Goal: Task Accomplishment & Management: Use online tool/utility

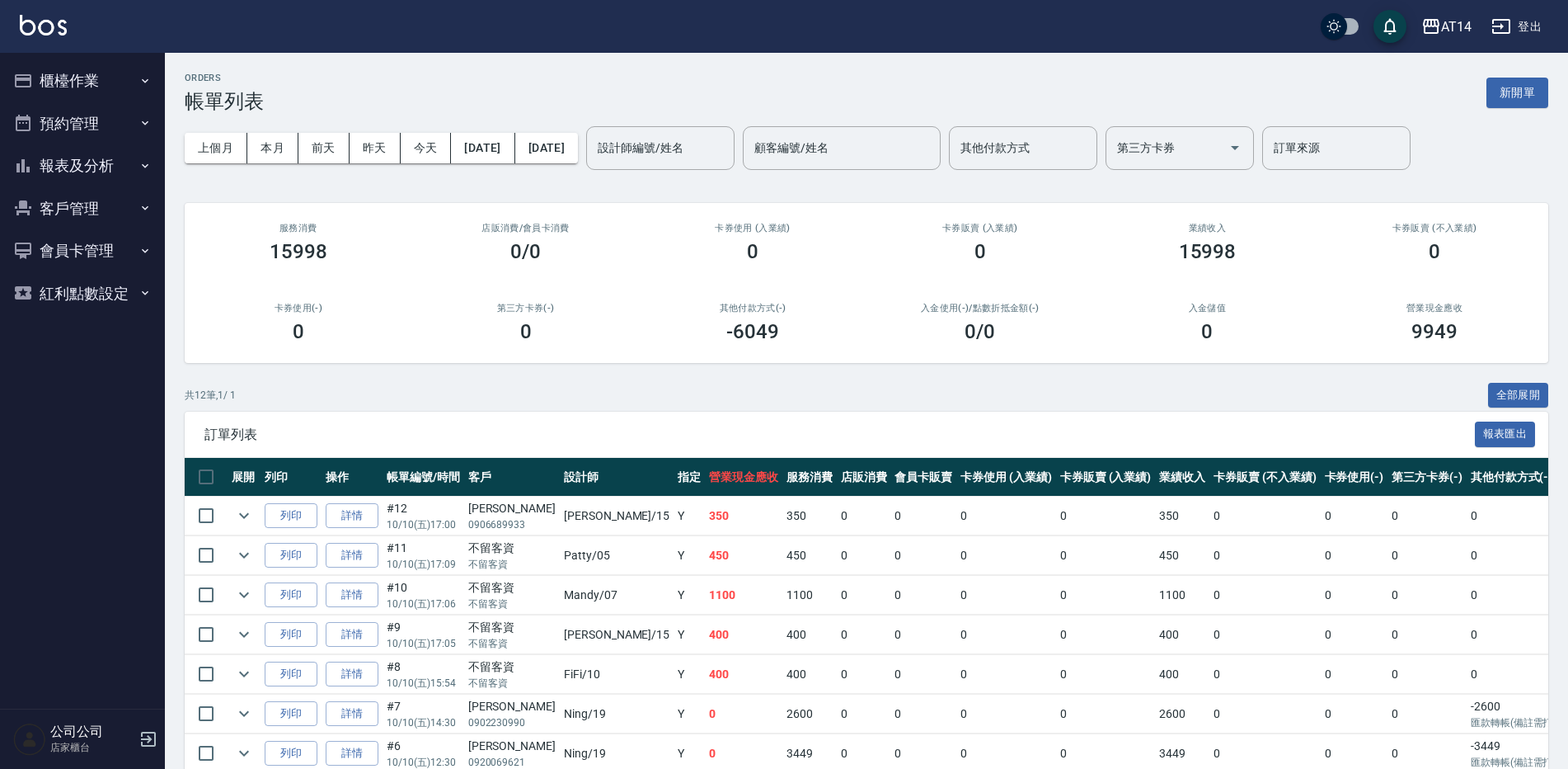
click at [112, 72] on button "櫃檯作業" at bounding box center [82, 80] width 152 height 43
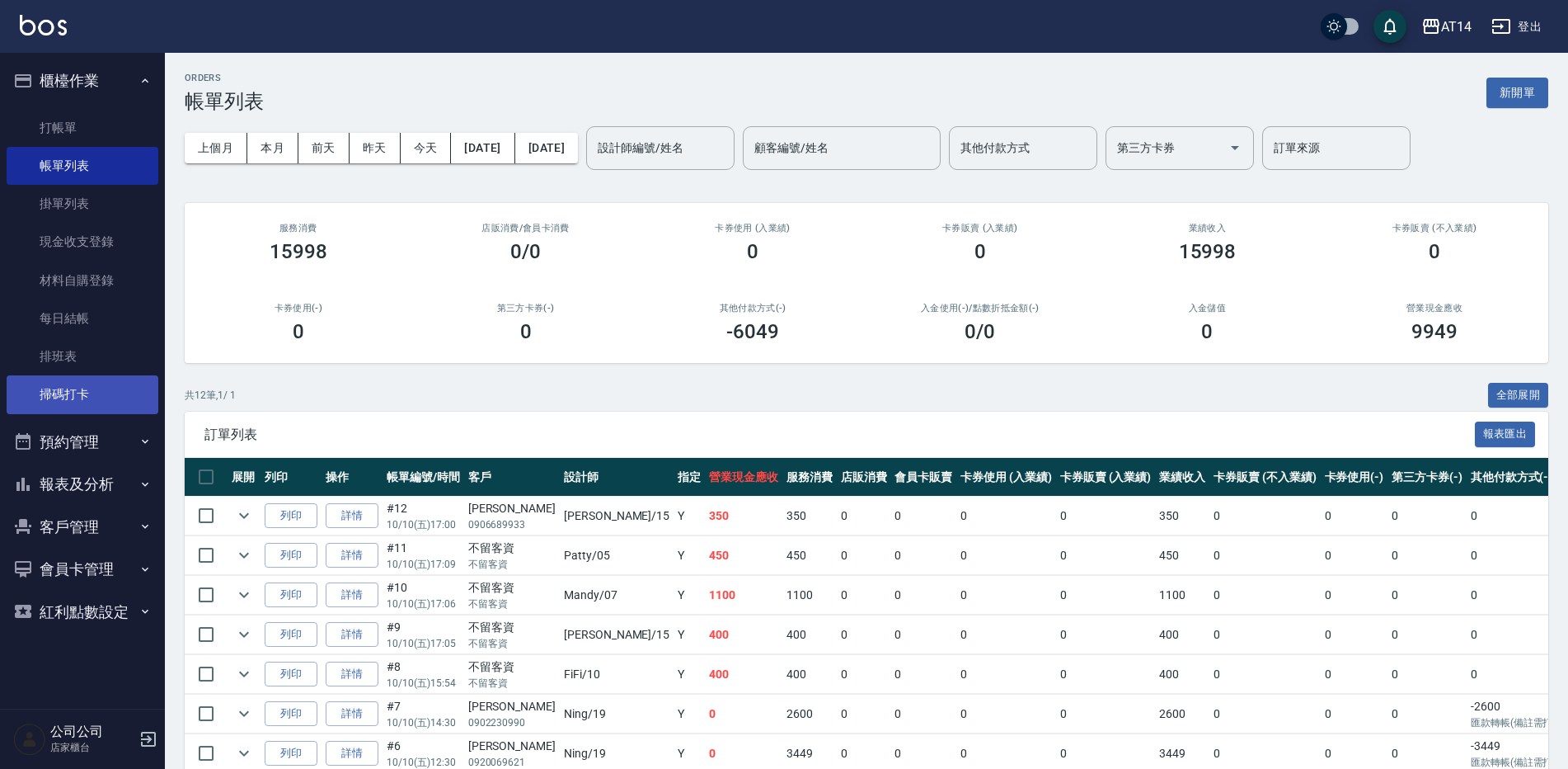
click at [148, 391] on link "掃碼打卡" at bounding box center [82, 394] width 152 height 38
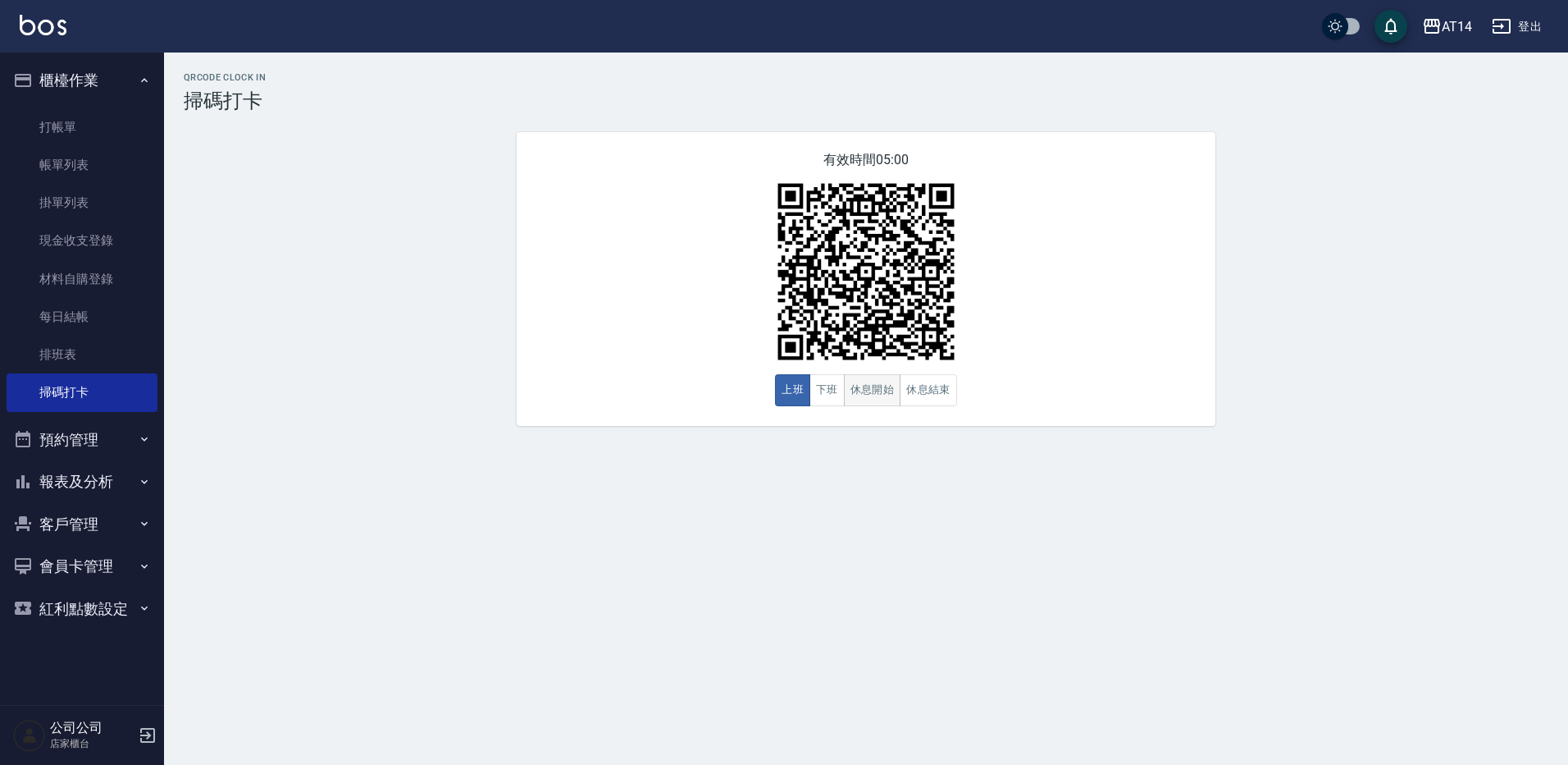
click at [877, 395] on button "休息開始" at bounding box center [872, 391] width 58 height 32
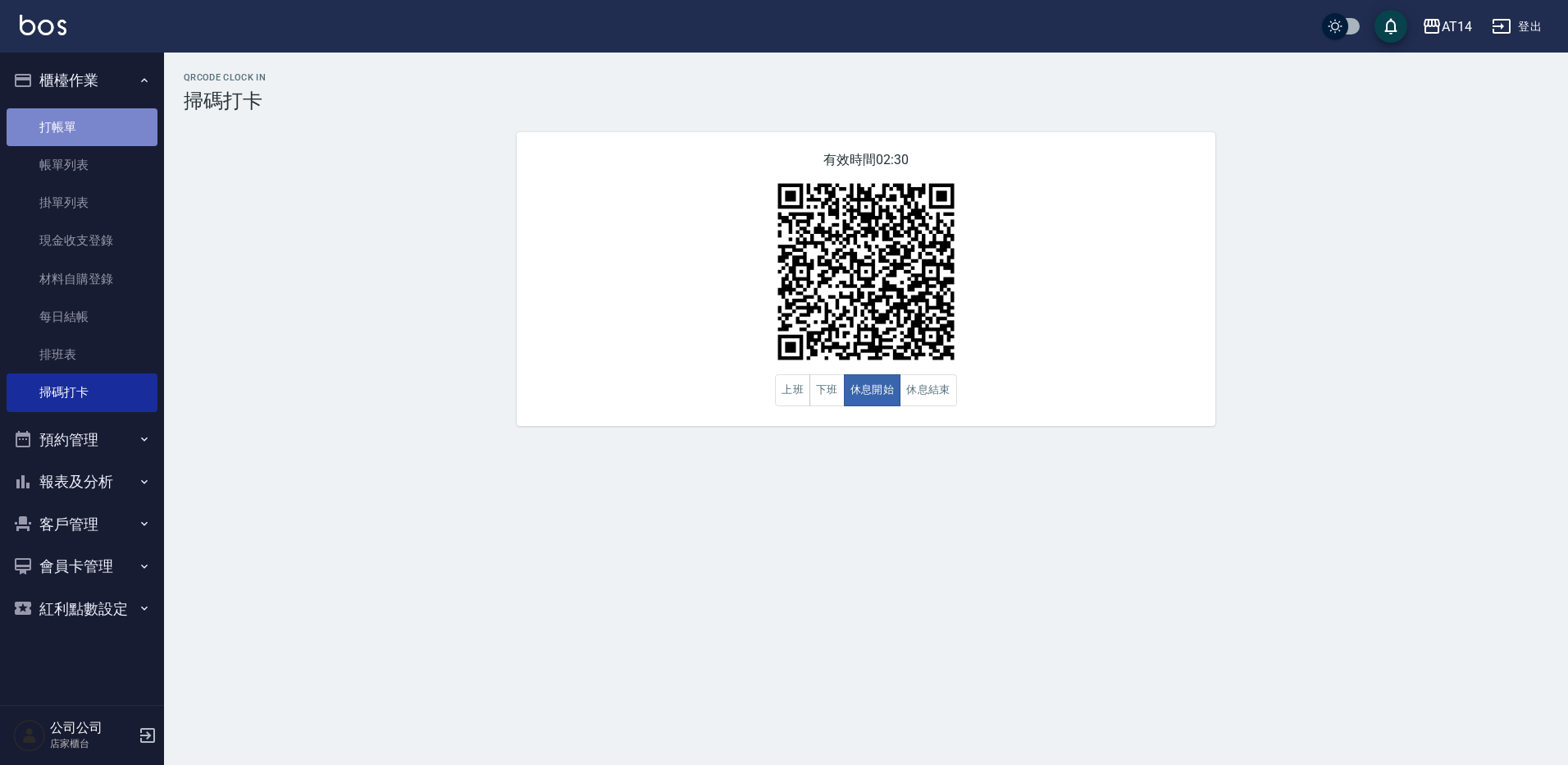
click at [73, 129] on link "打帳單" at bounding box center [82, 127] width 151 height 37
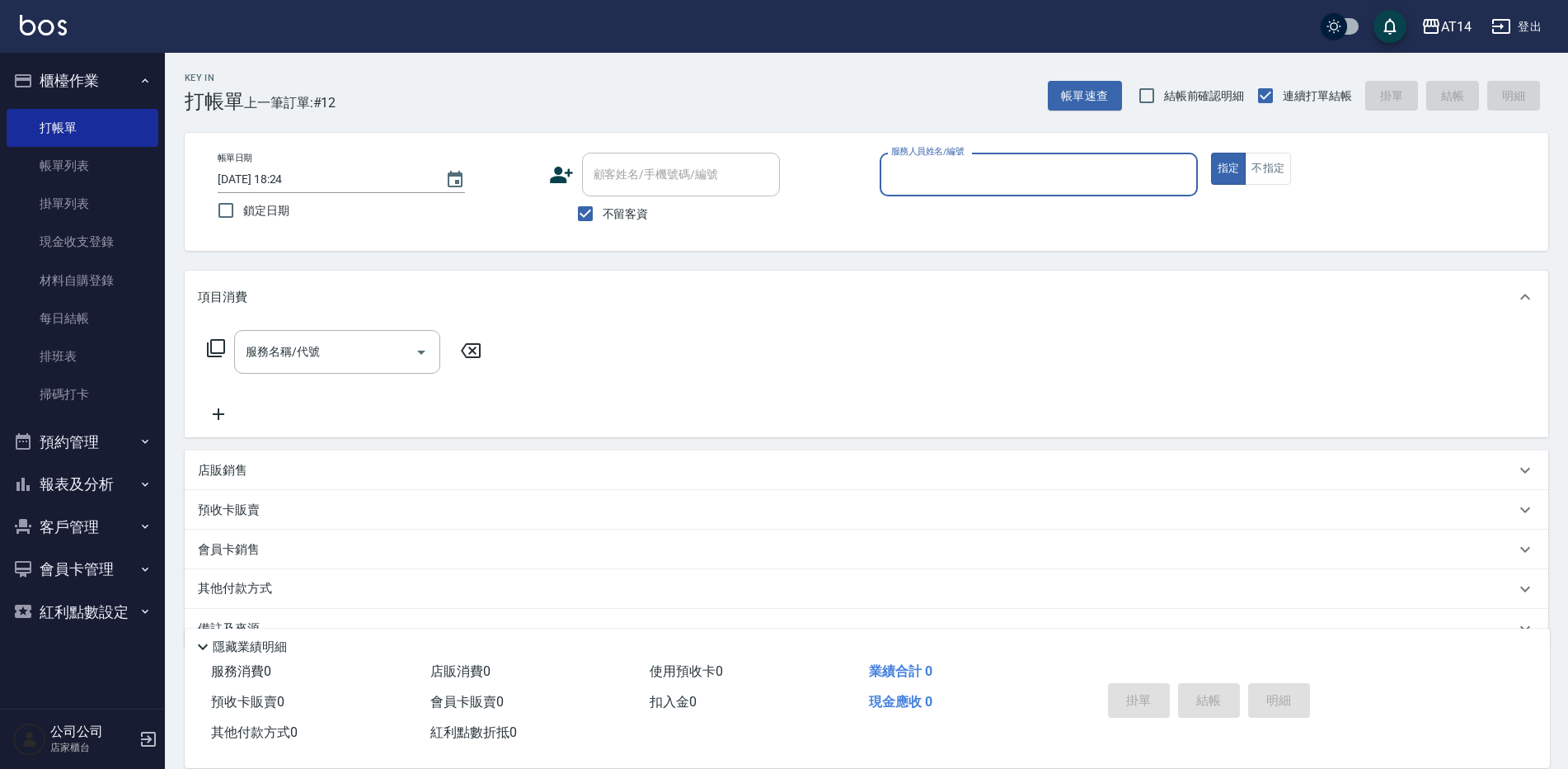
click at [948, 175] on input "服務人員姓名/編號" at bounding box center [1038, 174] width 303 height 29
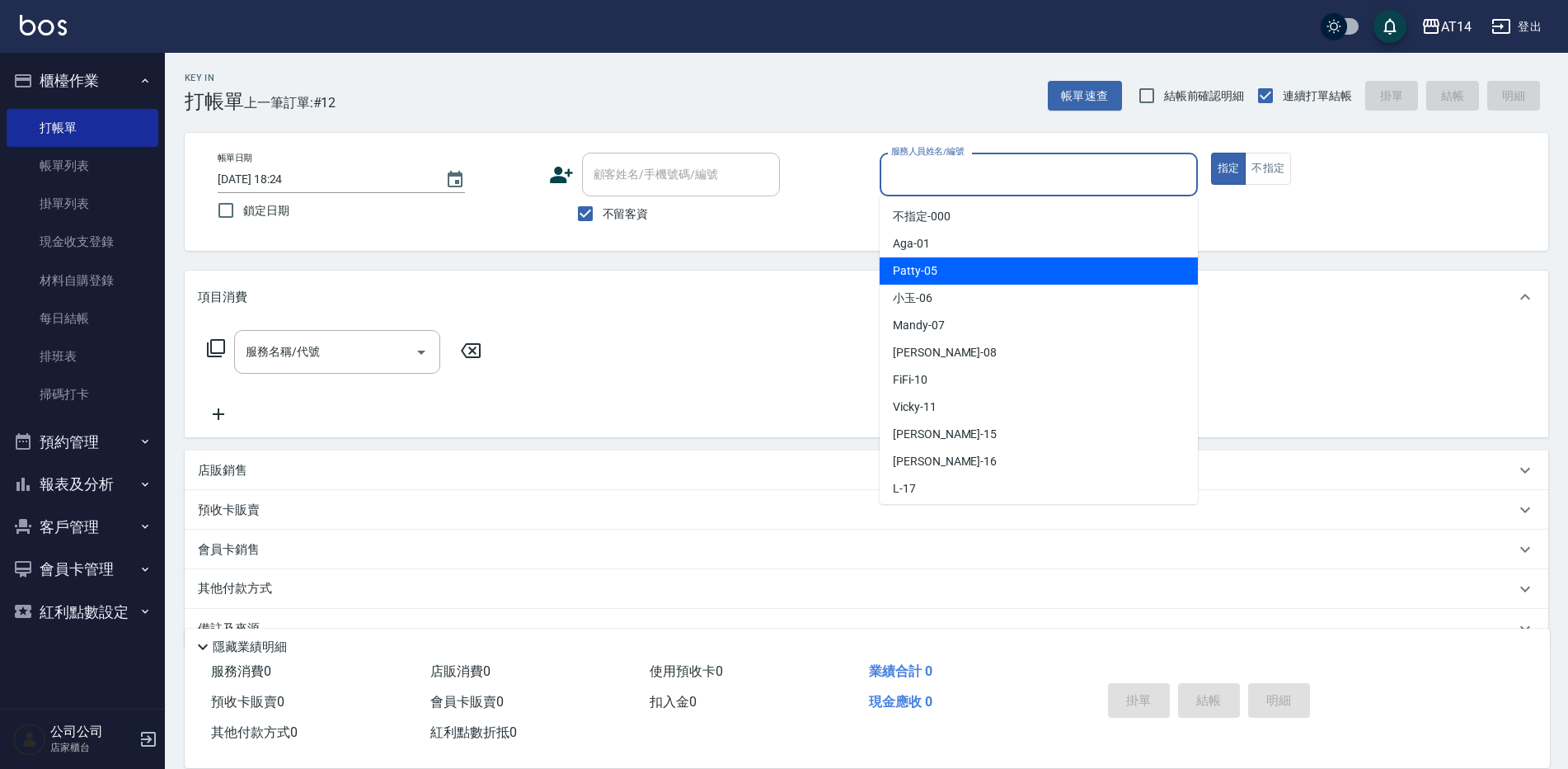
click at [906, 275] on span "Patty -05" at bounding box center [915, 270] width 45 height 17
click at [1000, 186] on input "Patty-05" at bounding box center [1026, 174] width 279 height 29
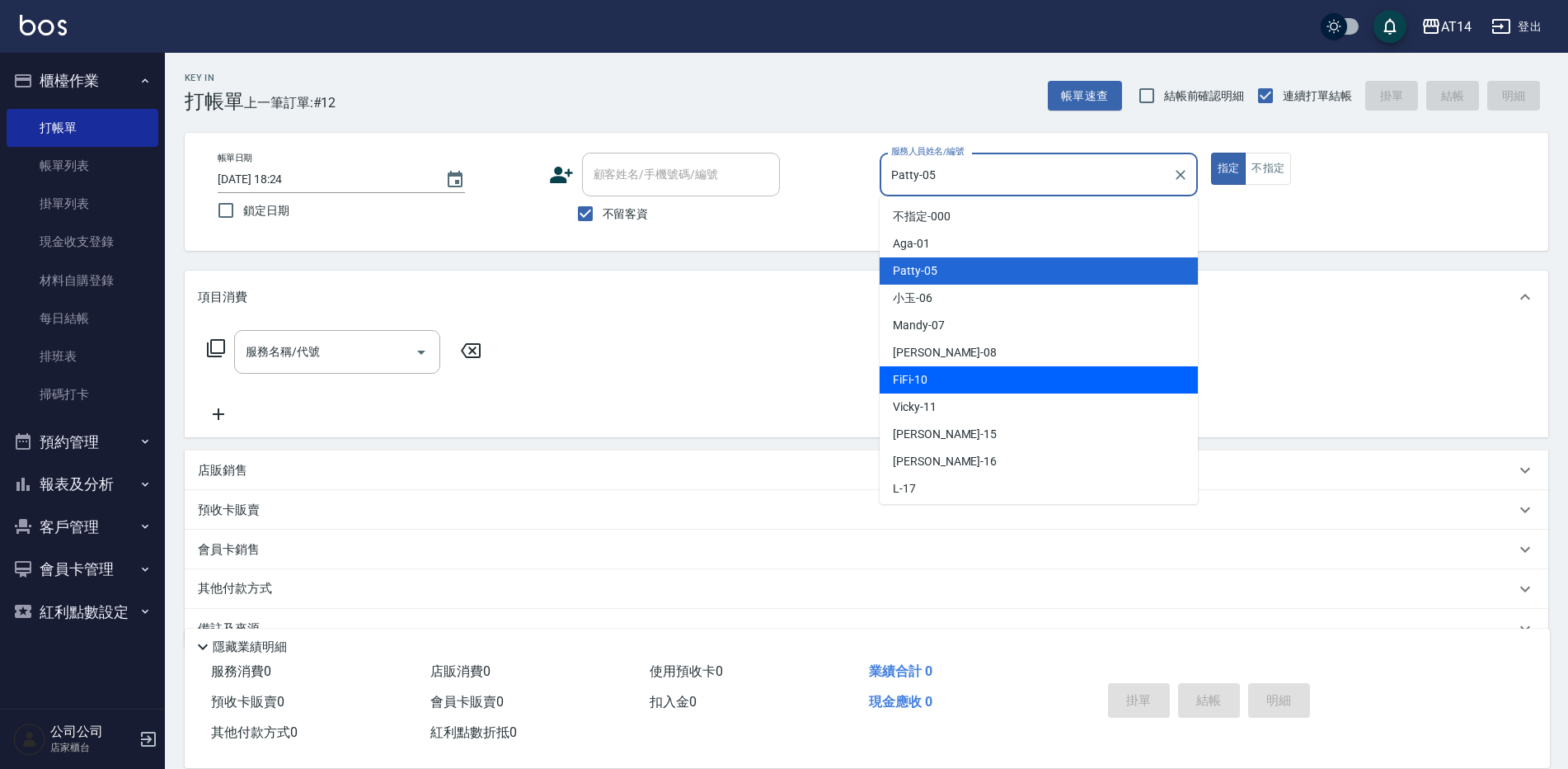
click at [958, 370] on div "FiFi -10" at bounding box center [1039, 379] width 318 height 27
type input "FiFi-10"
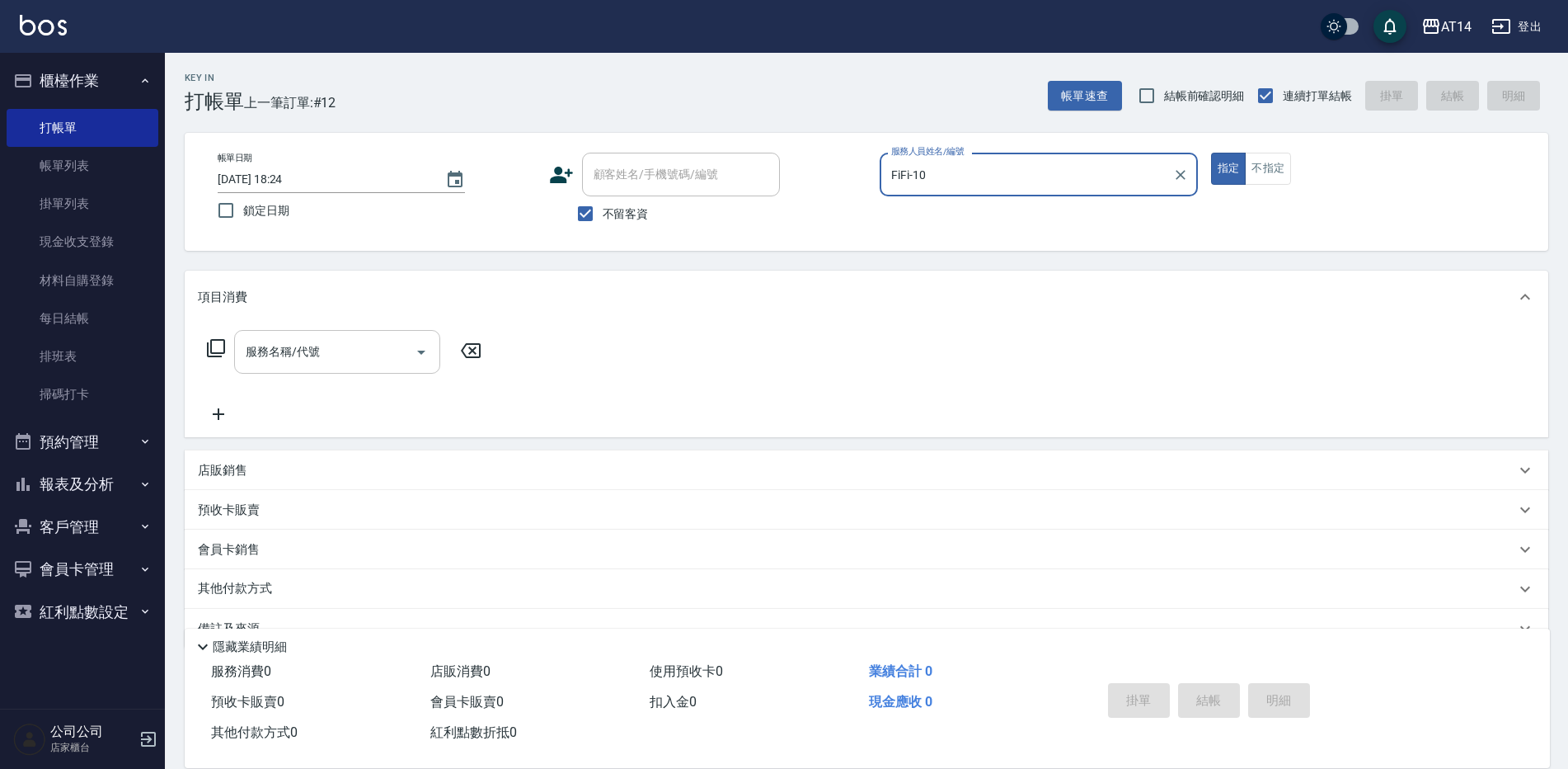
click at [403, 366] on input "服務名稱/代號" at bounding box center [325, 351] width 166 height 29
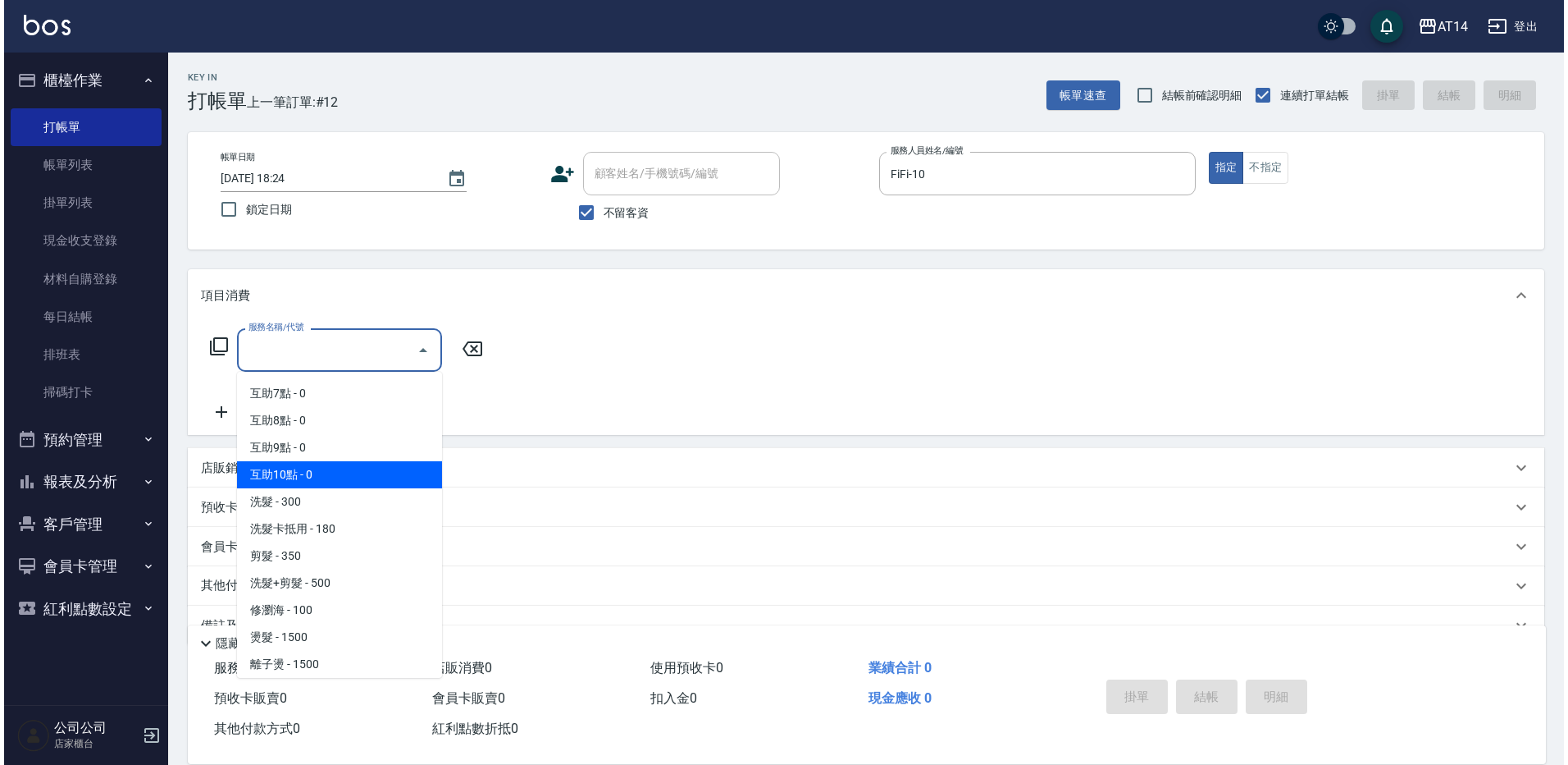
scroll to position [164, 0]
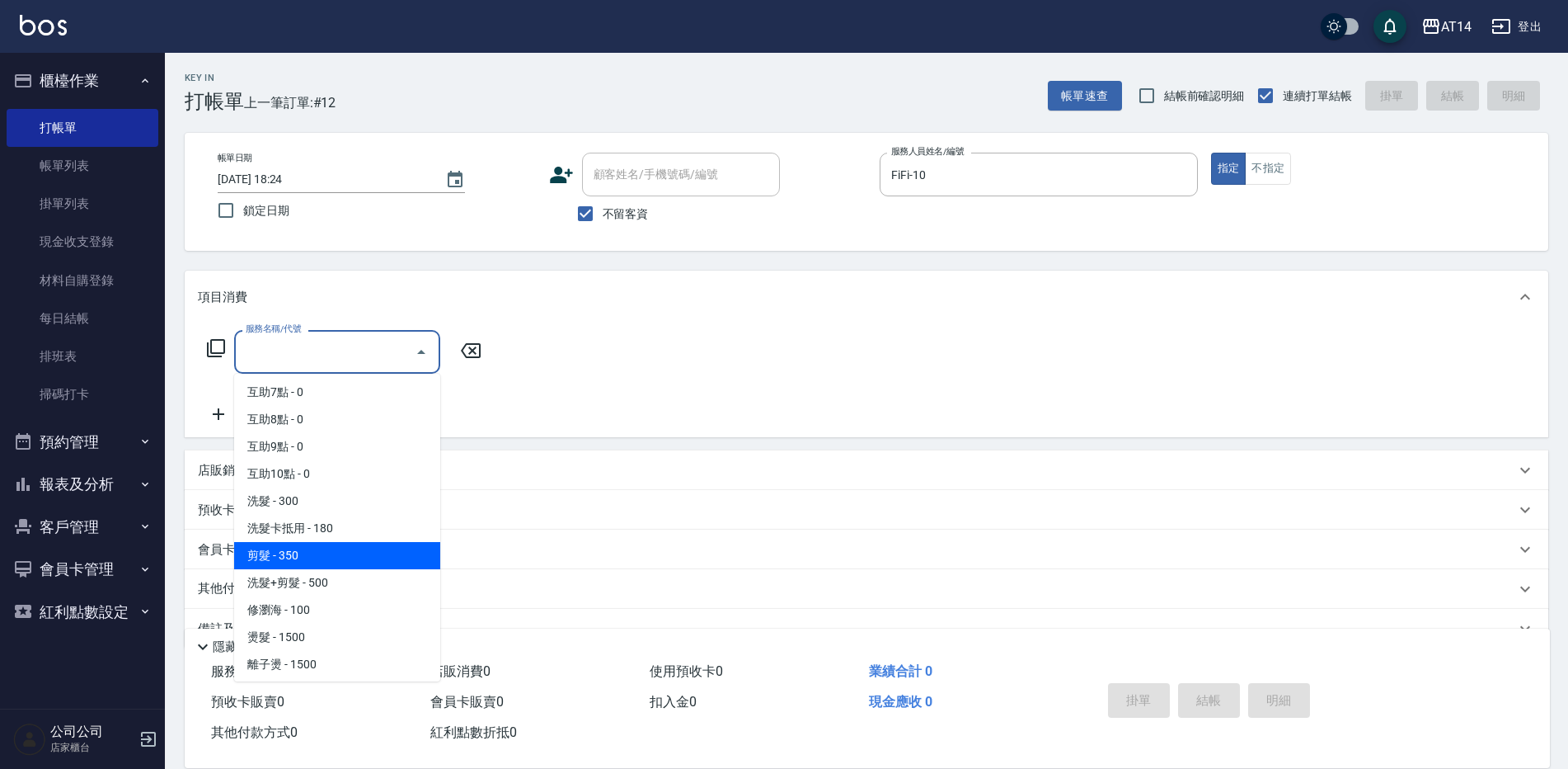
click at [302, 562] on span "剪髮 - 350" at bounding box center [337, 555] width 207 height 27
type input "剪髮(021)"
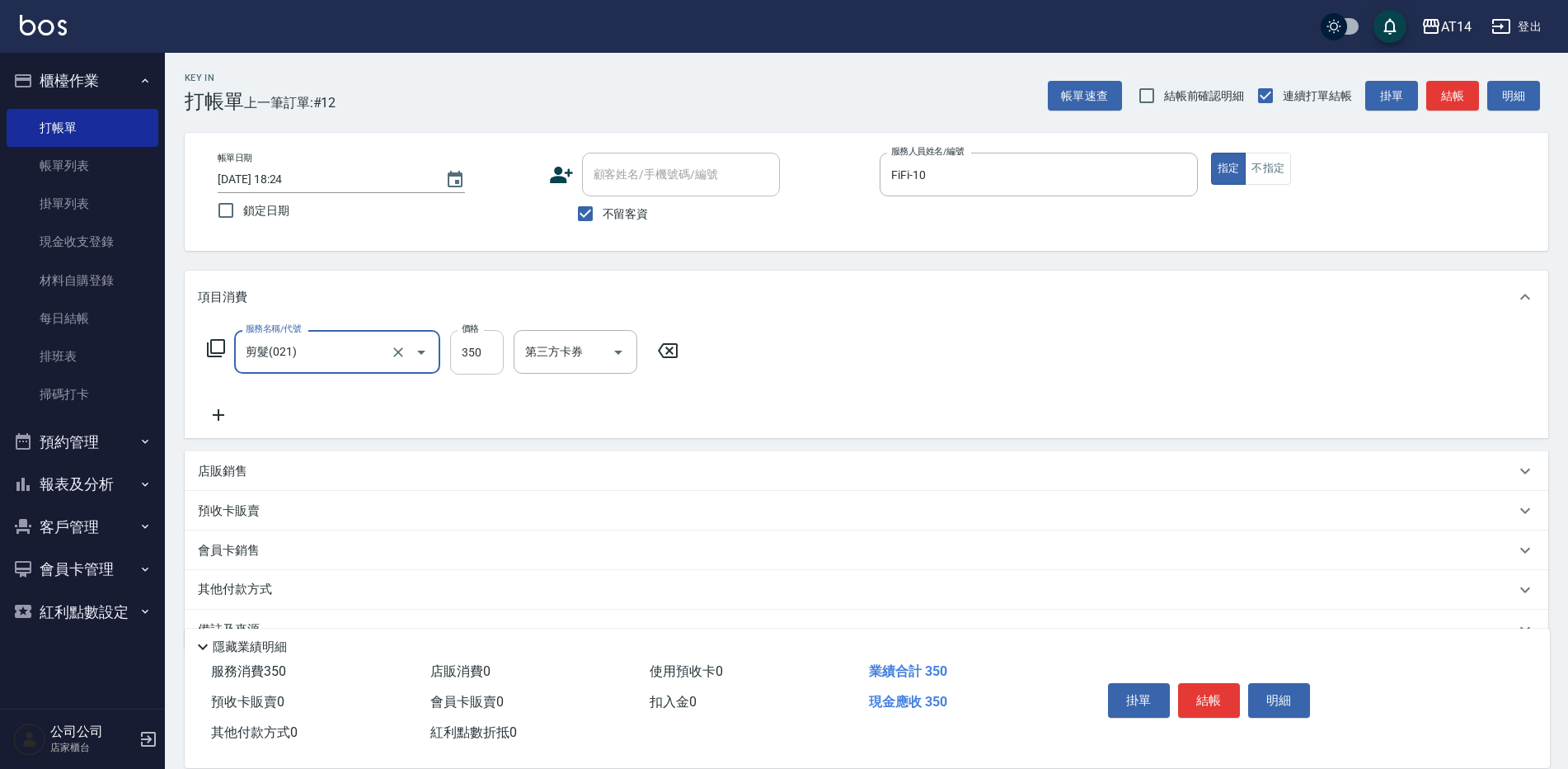
click at [484, 355] on input "350" at bounding box center [477, 352] width 54 height 45
type input "400"
click at [1216, 694] on button "結帳" at bounding box center [1209, 700] width 62 height 35
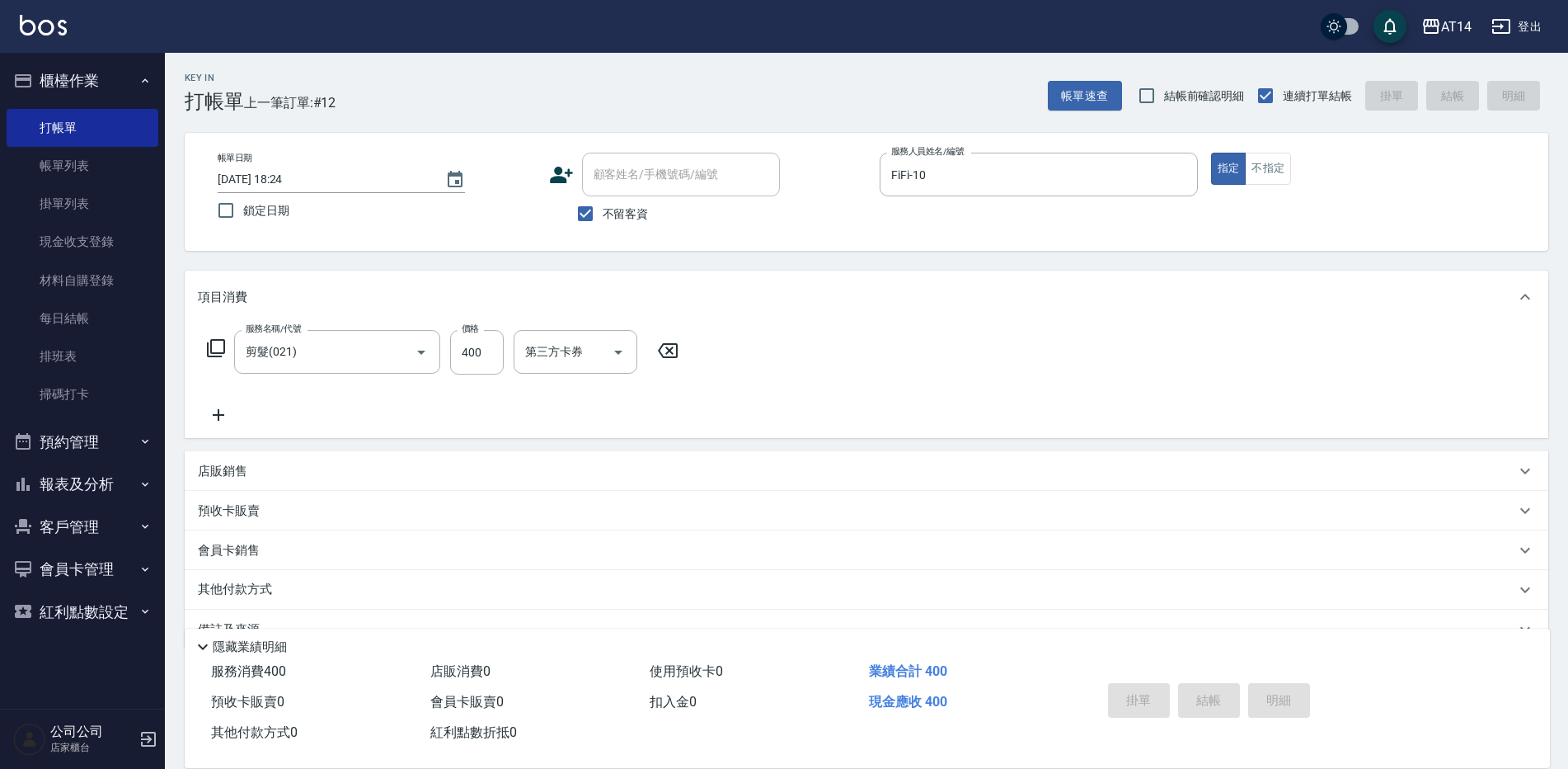
type input "[DATE] 18:25"
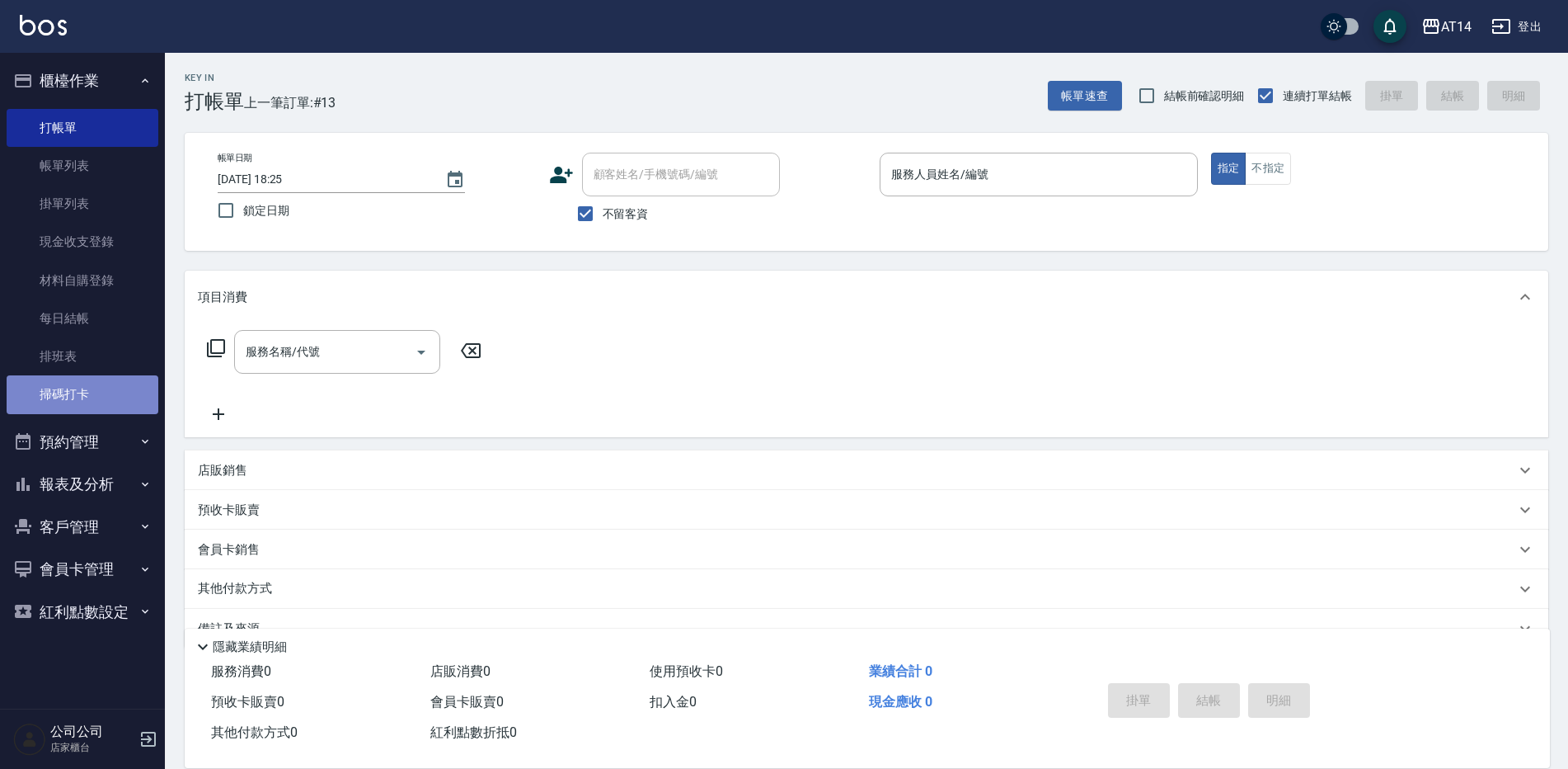
click at [70, 389] on link "掃碼打卡" at bounding box center [82, 394] width 152 height 38
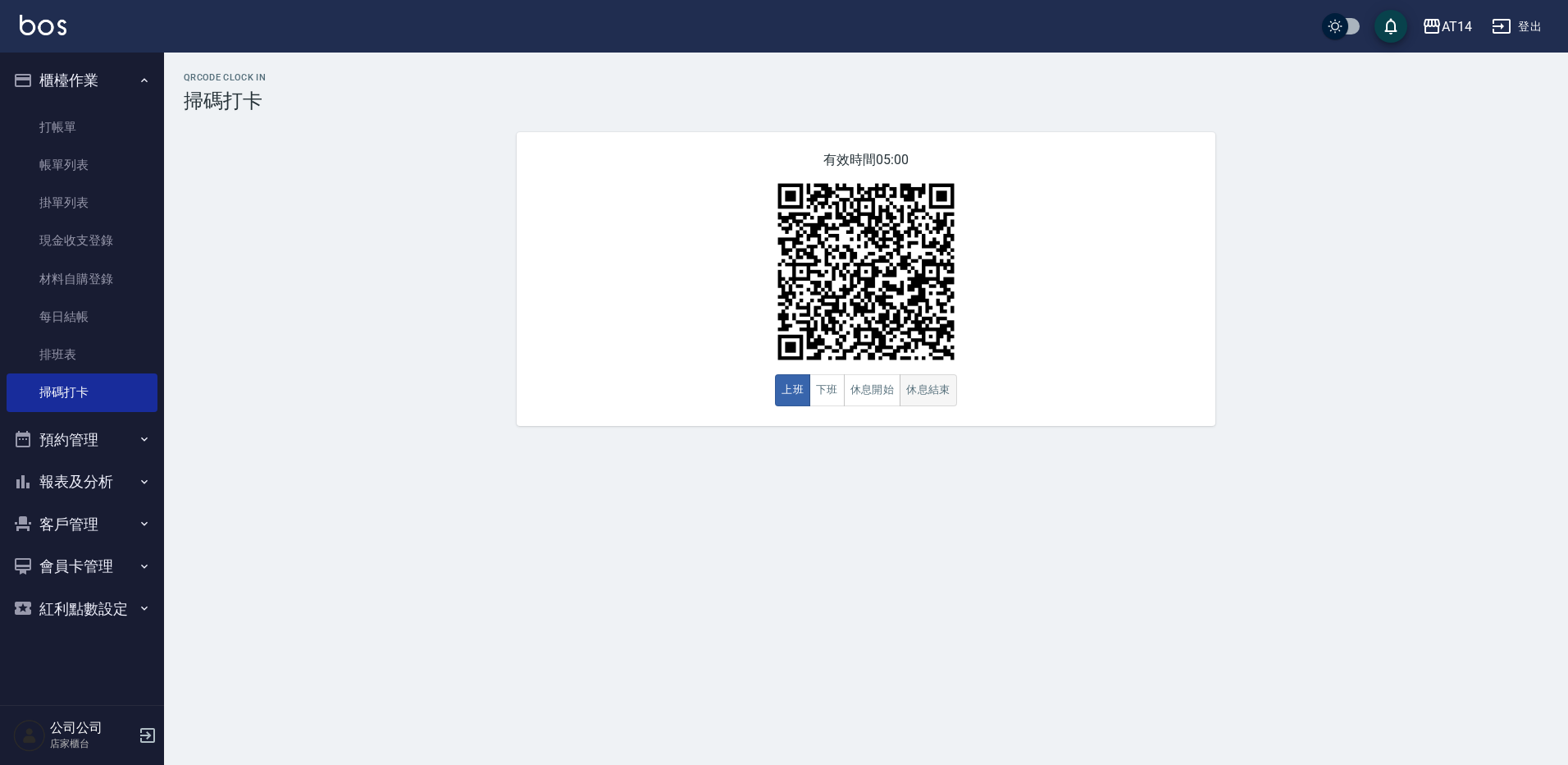
click at [923, 394] on button "休息結束" at bounding box center [929, 391] width 58 height 32
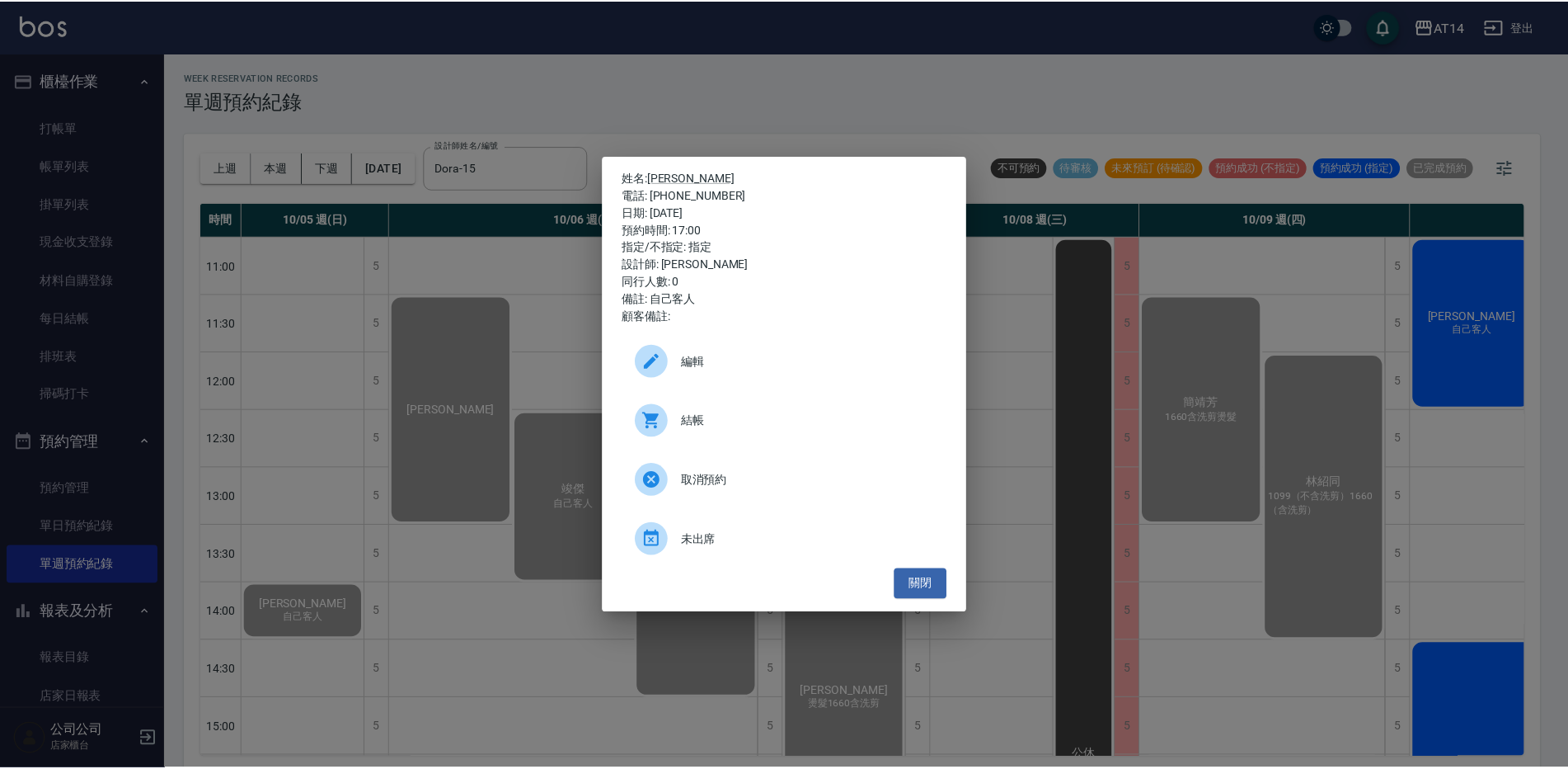
scroll to position [412, 281]
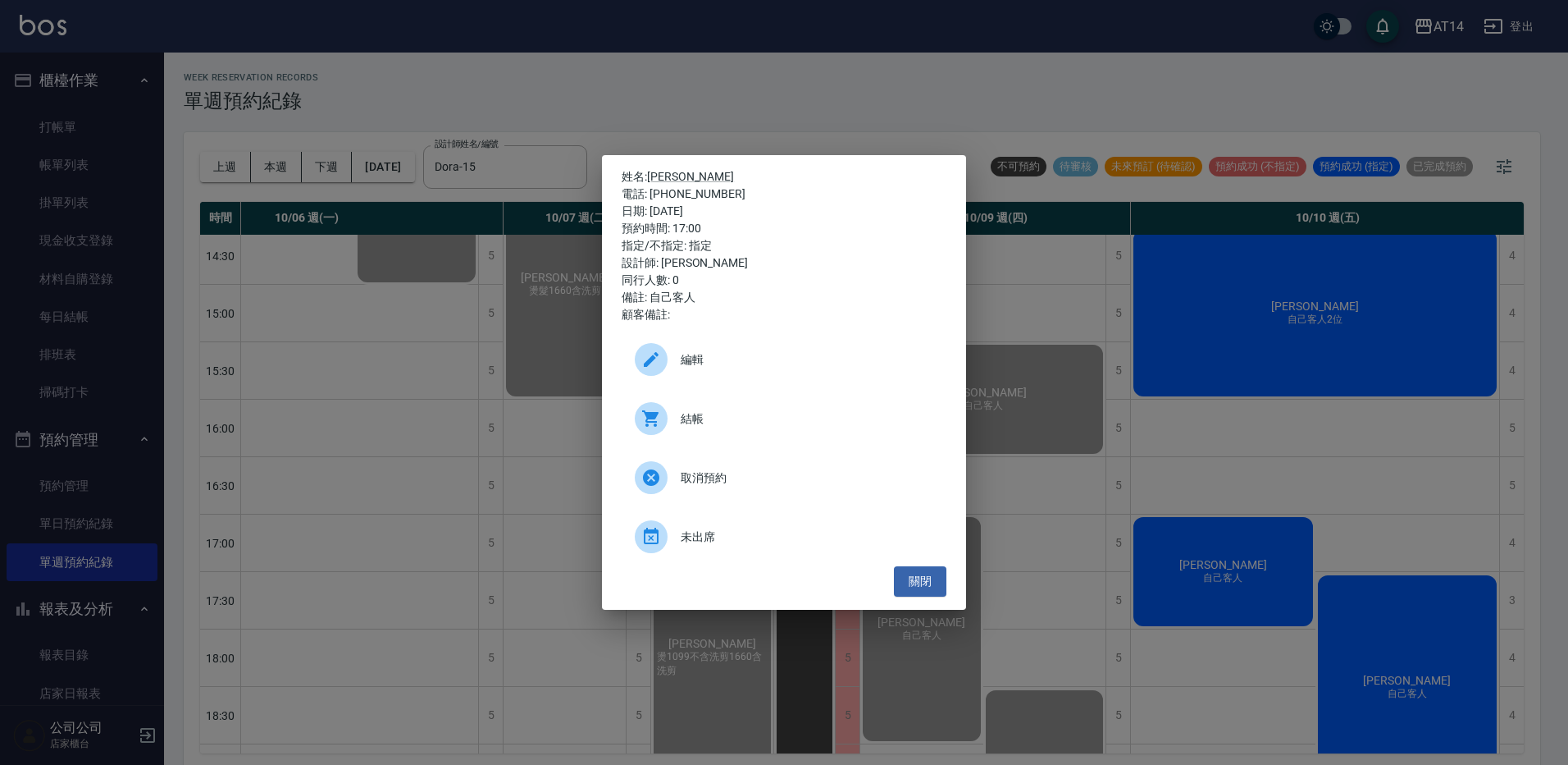
click at [80, 90] on div "姓名: 蔡右群 電話: 0906689933 日期: 2025/10/10 預約時間: 17:00 指定/不指定: 指定 設計師: Dora 同行人數: 0 …" at bounding box center [784, 382] width 1568 height 765
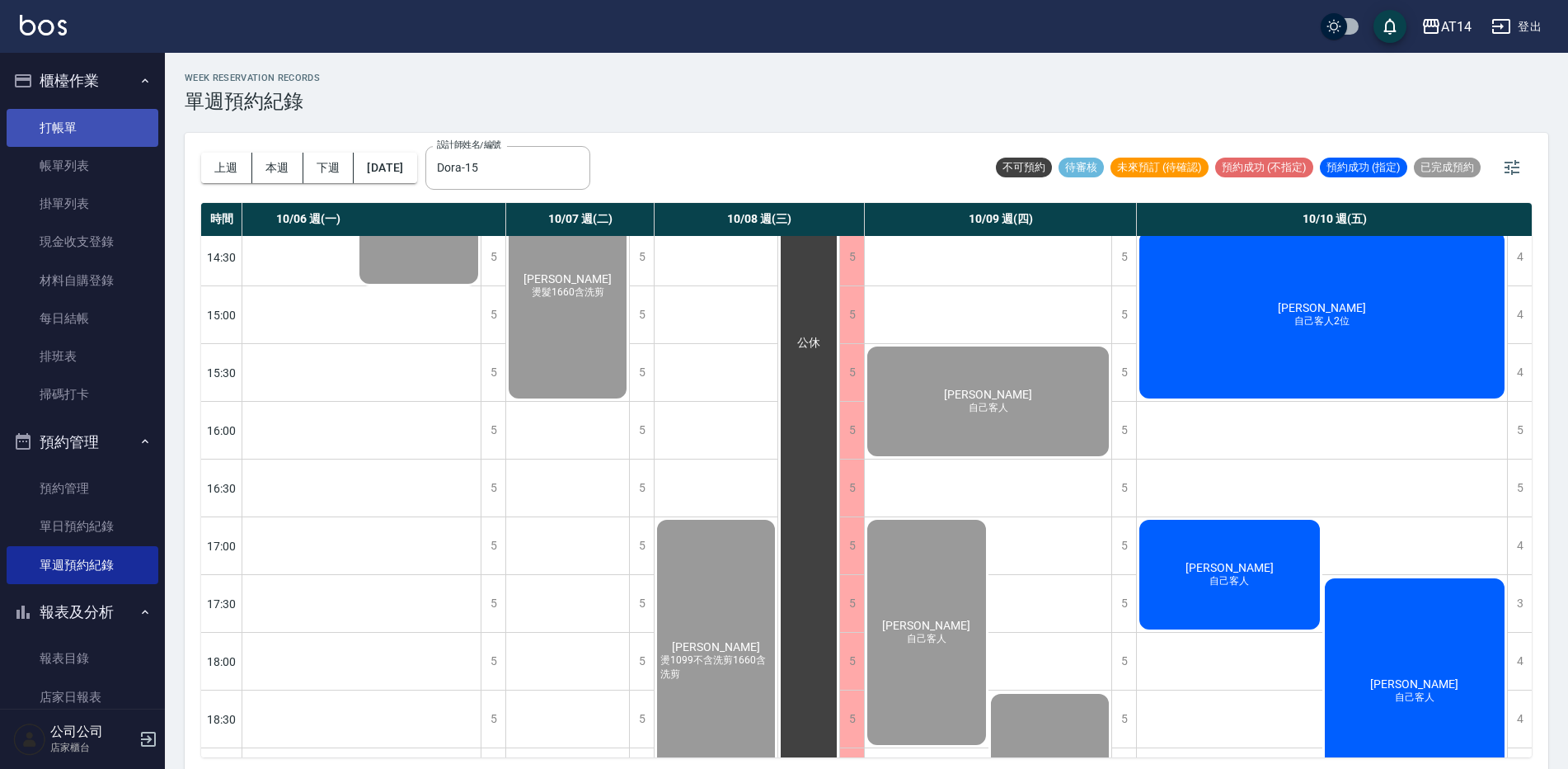
click at [50, 121] on link "打帳單" at bounding box center [82, 128] width 152 height 38
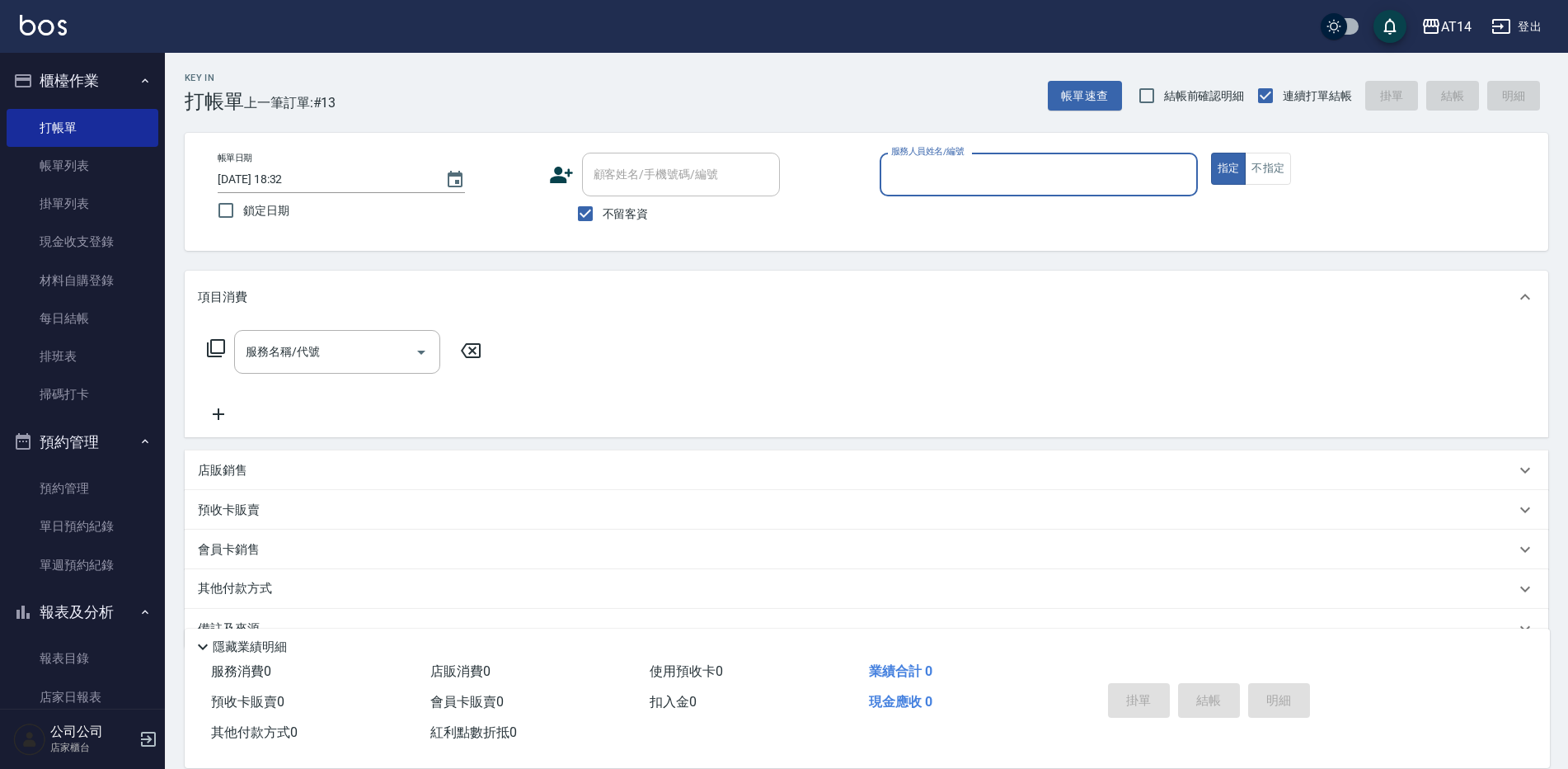
click at [959, 186] on input "服務人員姓名/編號" at bounding box center [1038, 174] width 303 height 29
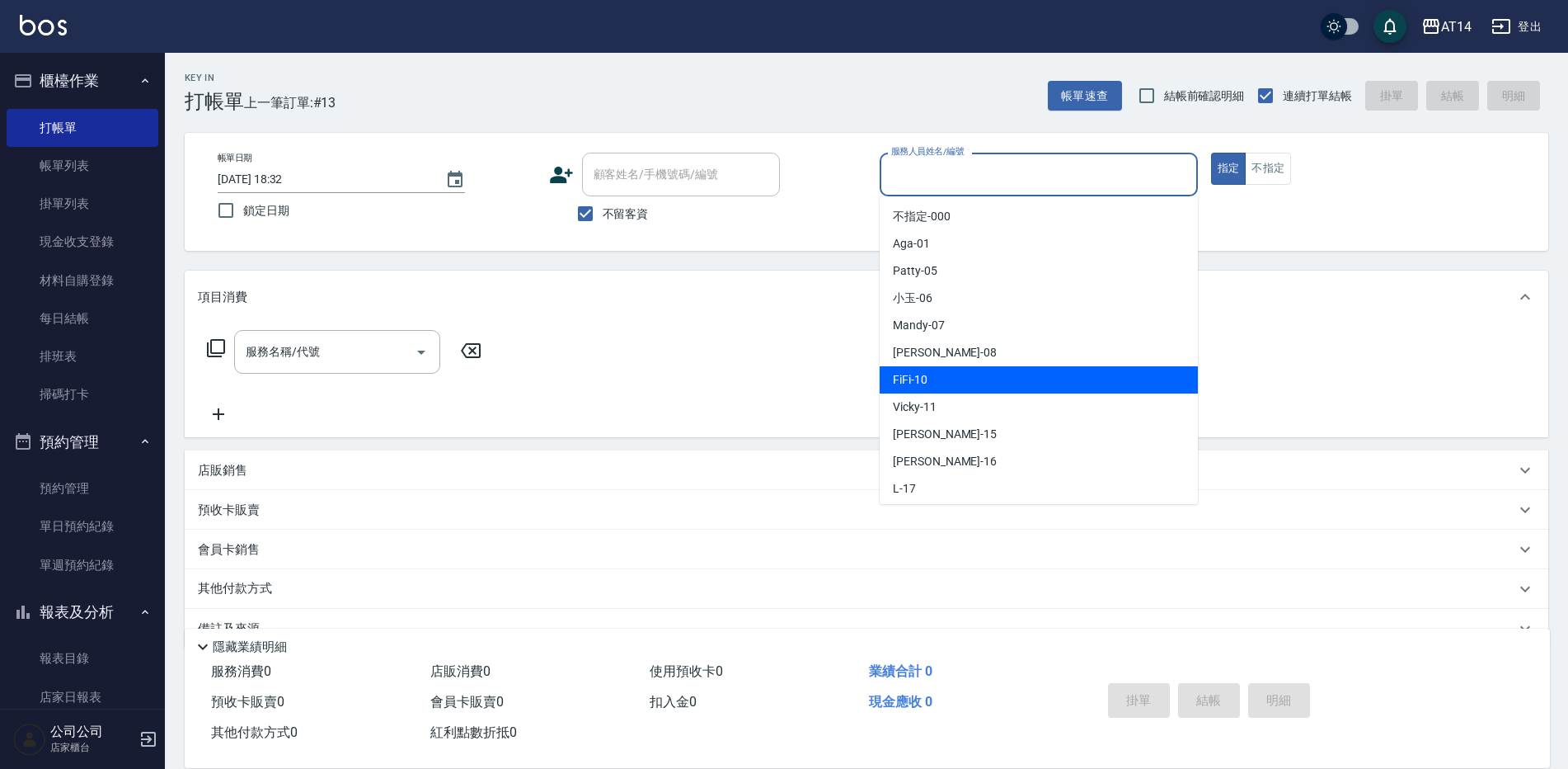
click at [918, 375] on span "FiFi -10" at bounding box center [910, 379] width 35 height 17
type input "FiFi-10"
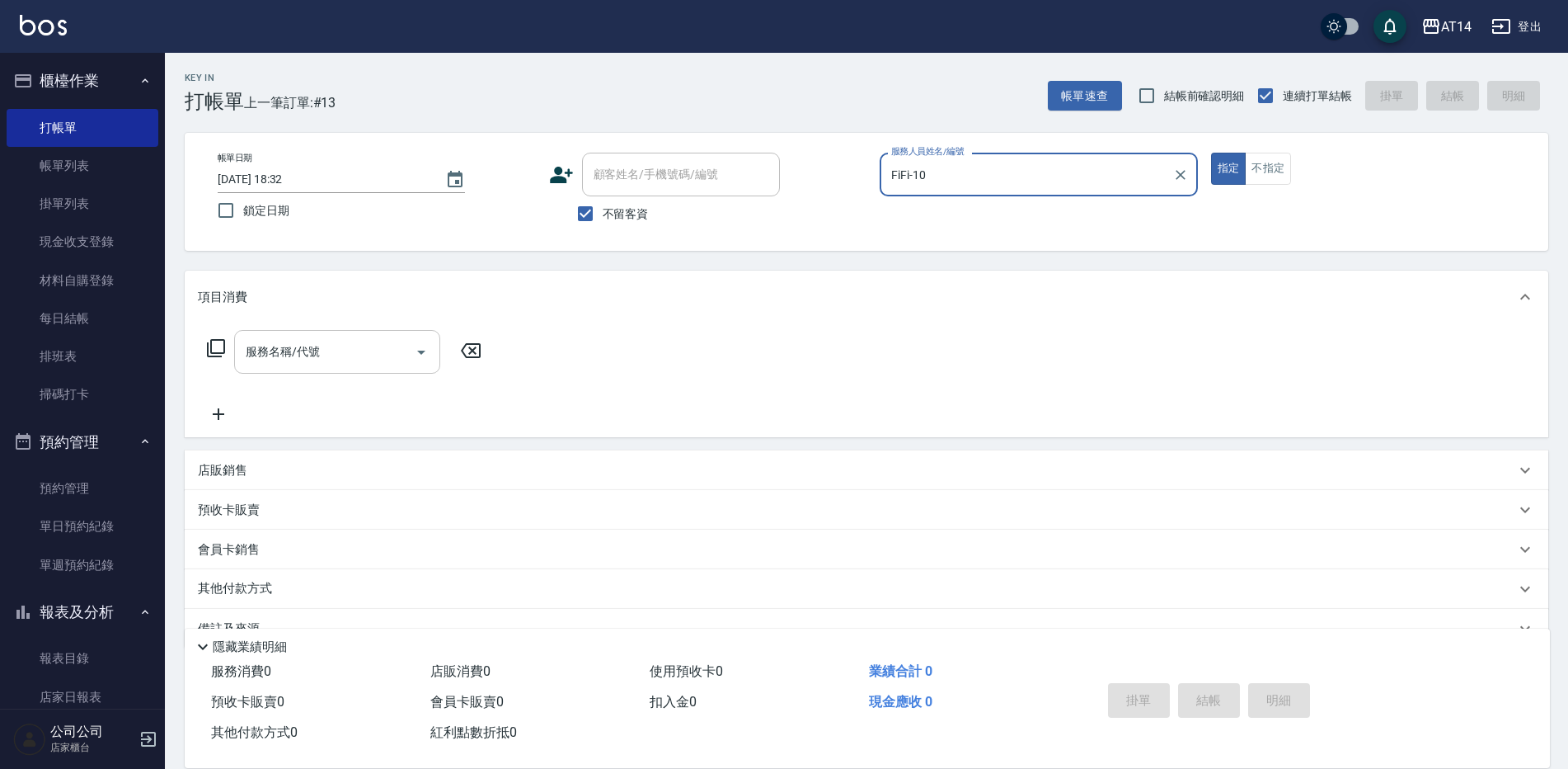
click at [375, 350] on input "服務名稱/代號" at bounding box center [325, 351] width 166 height 29
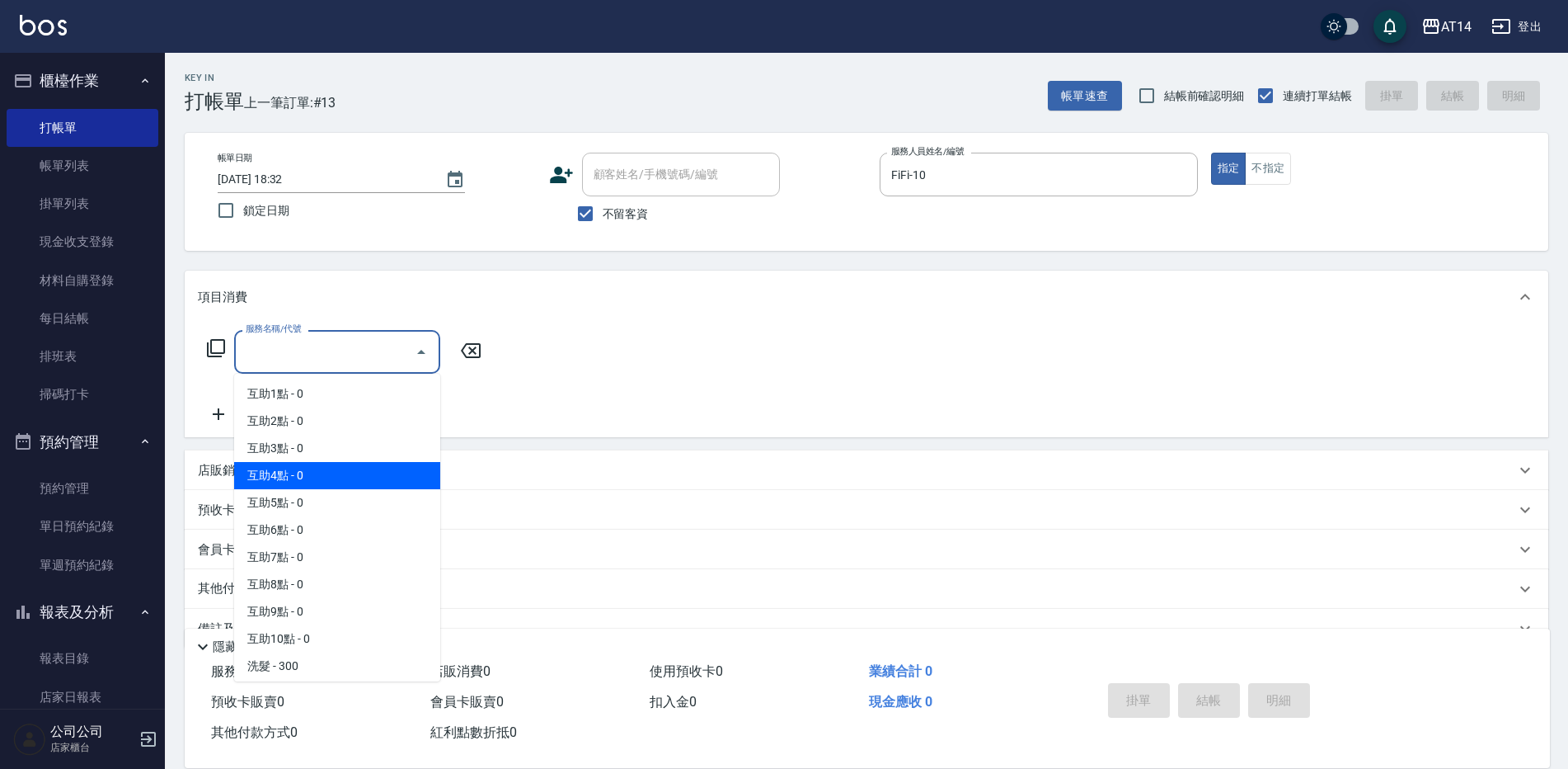
scroll to position [330, 0]
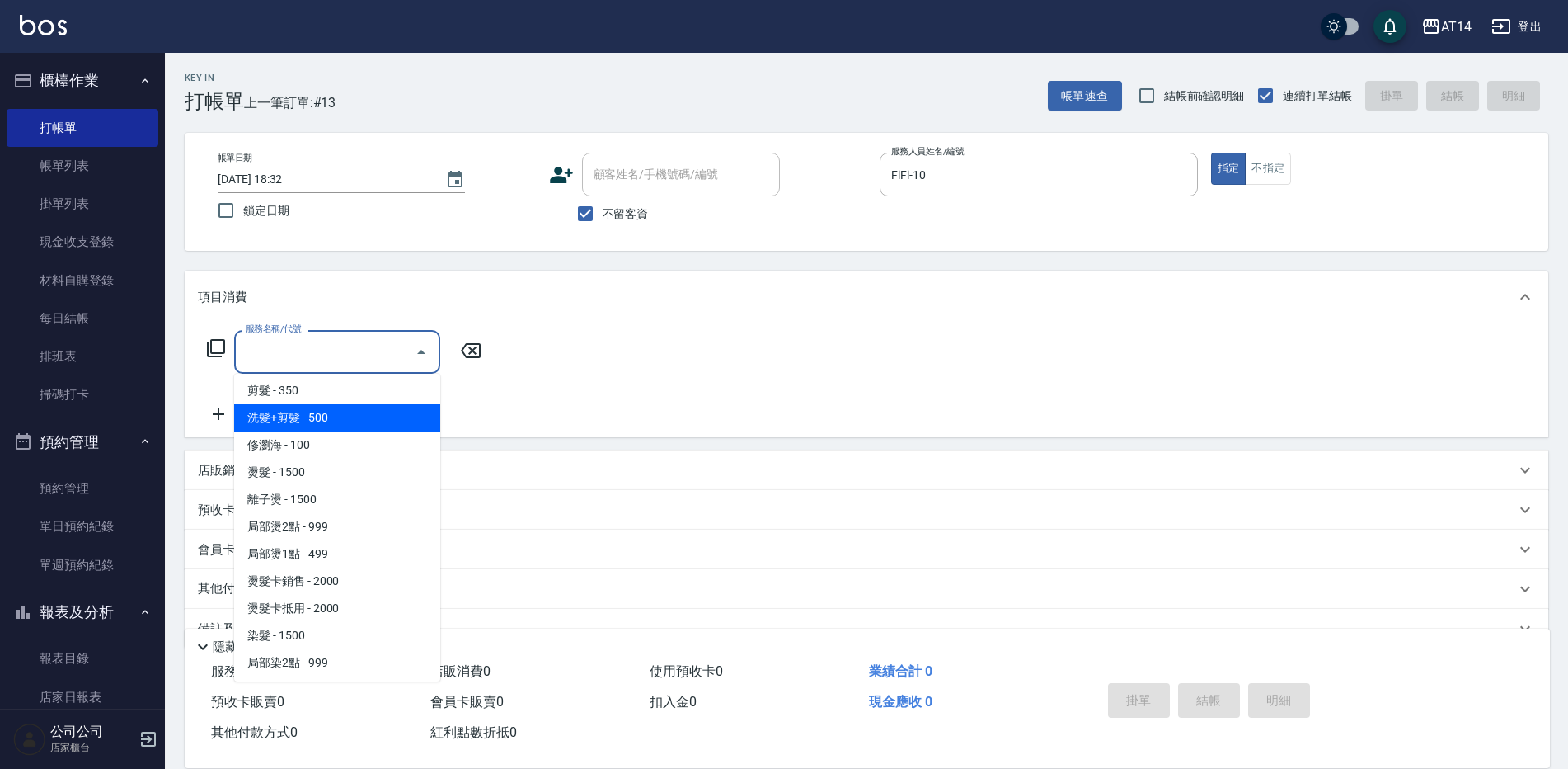
click at [345, 428] on span "洗髮+剪髮 - 500" at bounding box center [337, 418] width 207 height 27
type input "洗髮+剪髮(022)"
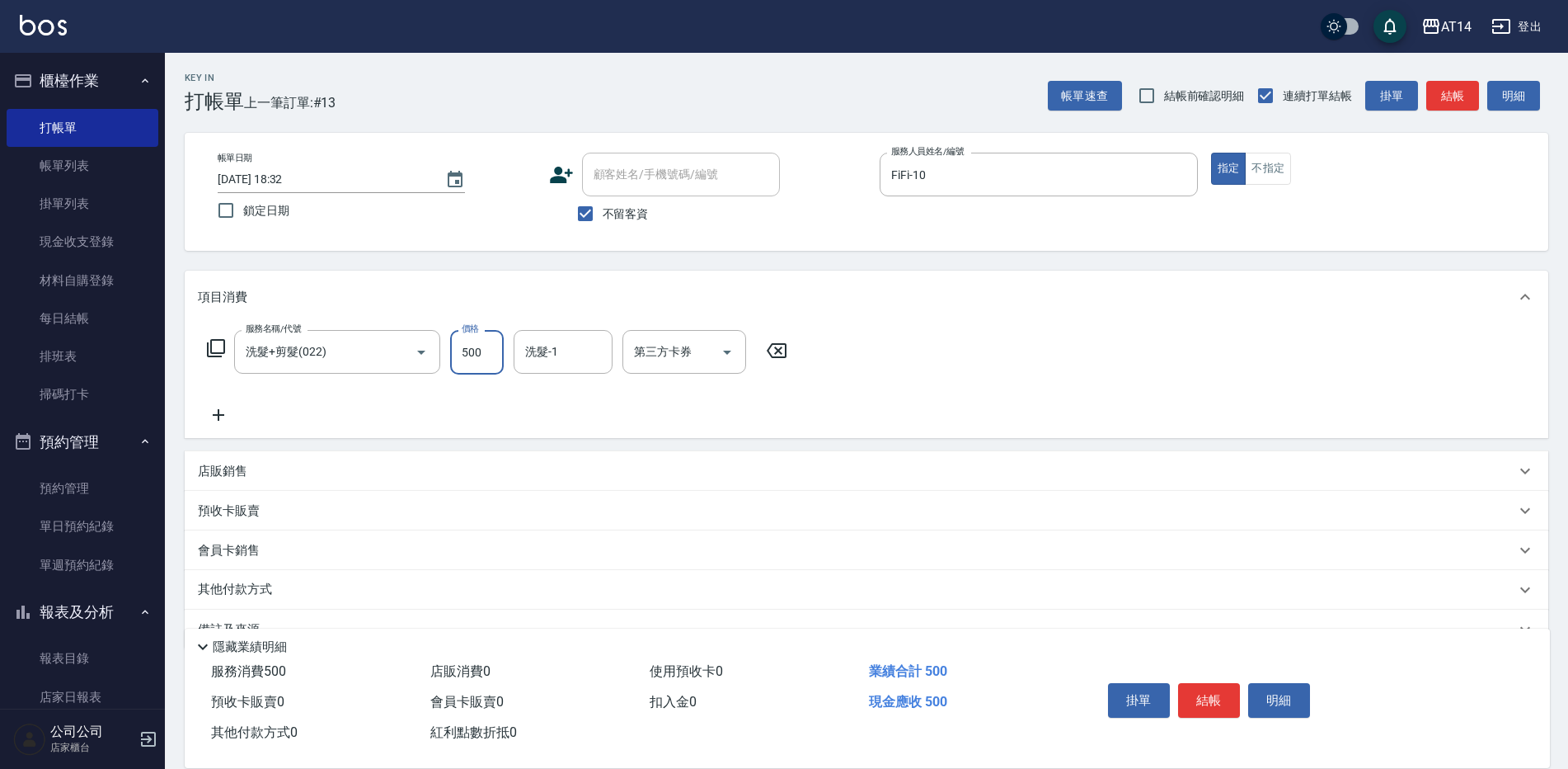
click at [487, 353] on input "500" at bounding box center [477, 352] width 54 height 45
type input "600"
click at [1217, 693] on button "結帳" at bounding box center [1209, 700] width 62 height 35
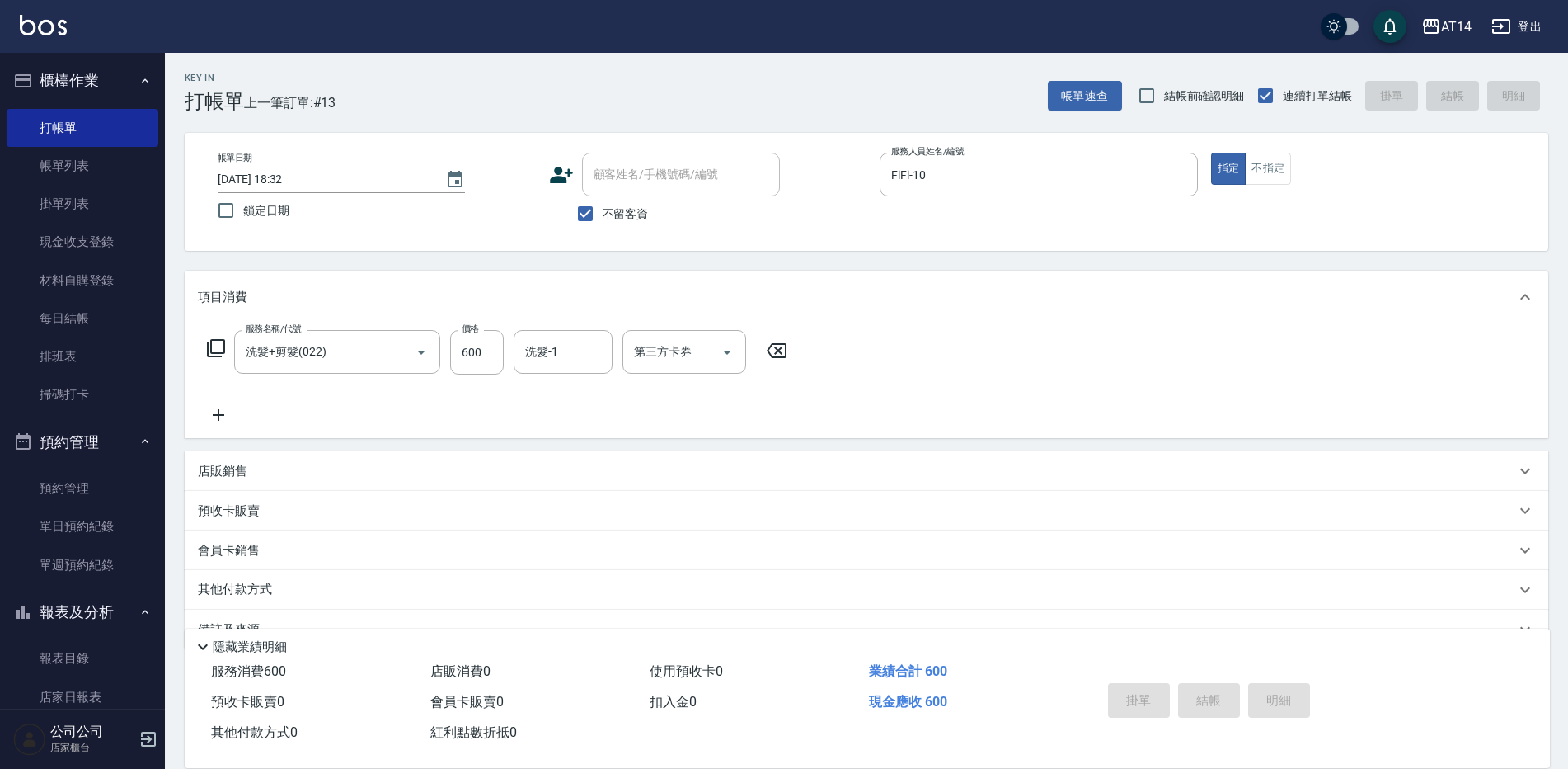
type input "2025/10/10 18:33"
